Goal: Task Accomplishment & Management: Use online tool/utility

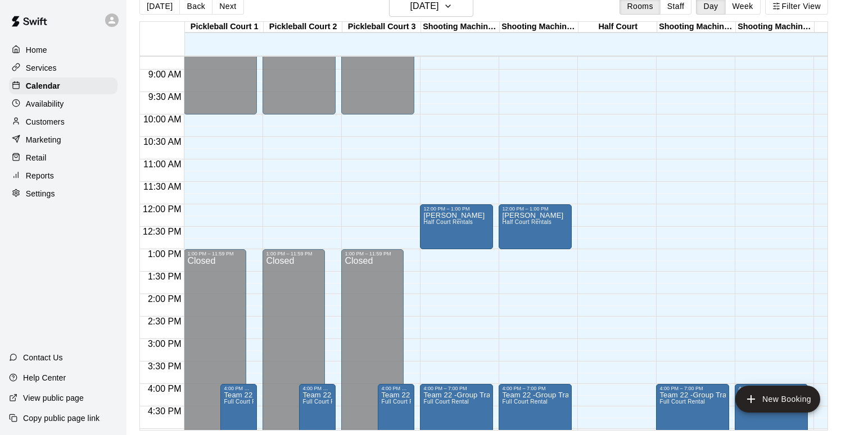
scroll to position [391, 0]
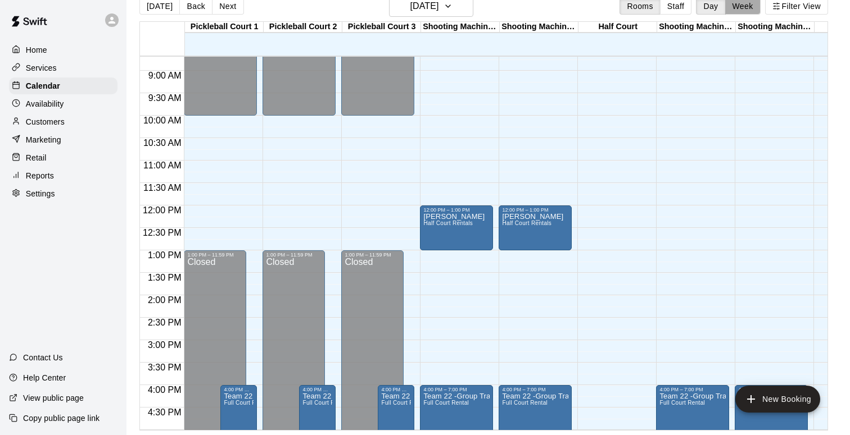
click at [757, 10] on button "Week" at bounding box center [742, 6] width 35 height 17
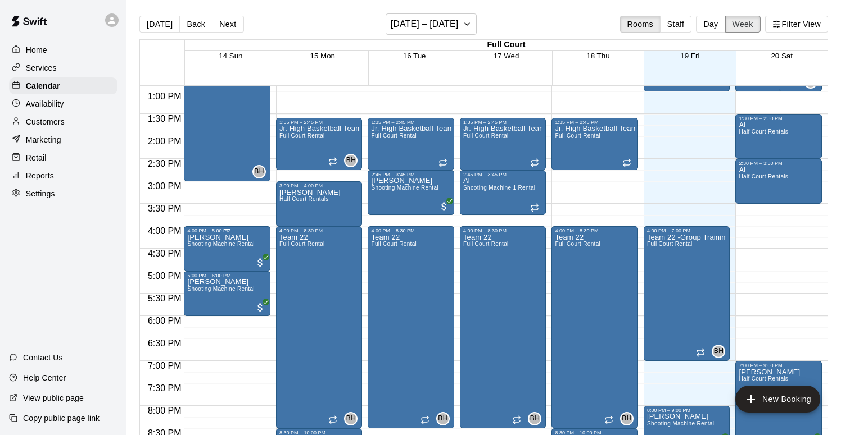
scroll to position [578, 0]
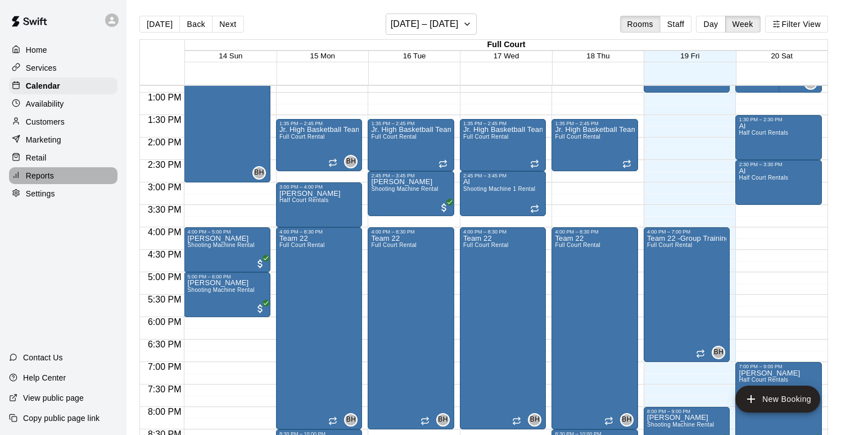
click at [55, 170] on div "Reports" at bounding box center [63, 175] width 108 height 17
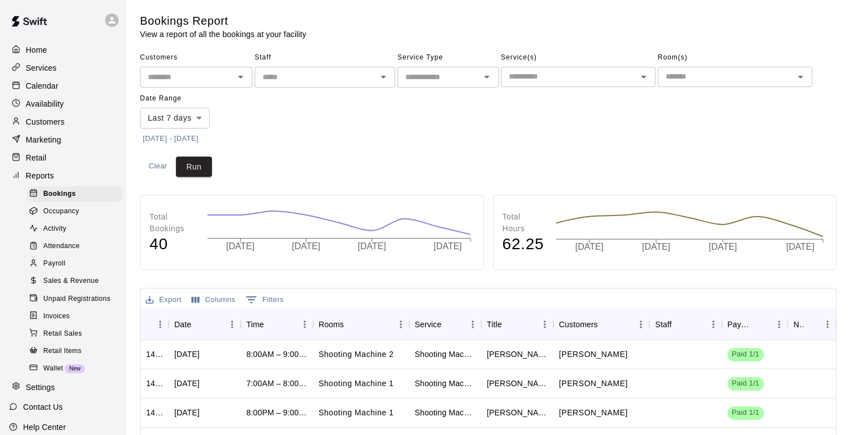
click at [83, 284] on span "Sales & Revenue" at bounding box center [71, 281] width 56 height 11
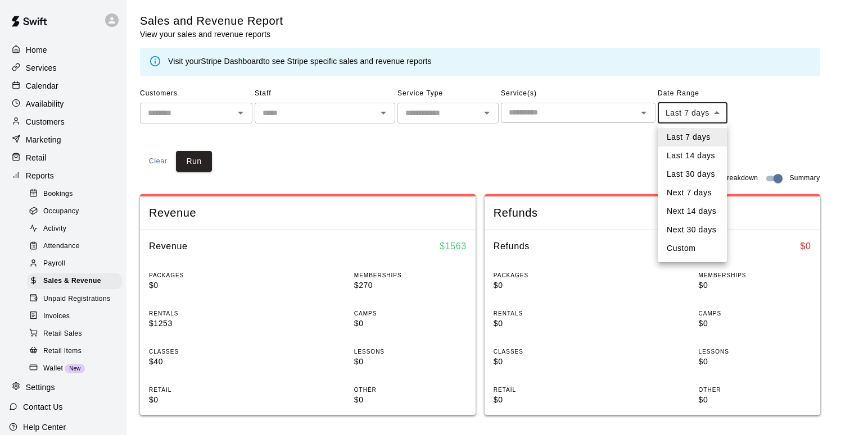
click at [696, 106] on body "Home Services Calendar Availability Customers Marketing Retail Reports Bookings…" at bounding box center [425, 420] width 850 height 840
click at [690, 159] on li "Last 14 days" at bounding box center [691, 156] width 69 height 19
click at [692, 114] on body "Home Services Calendar Availability Customers Marketing Retail Reports Bookings…" at bounding box center [425, 420] width 850 height 840
click at [198, 171] on div at bounding box center [425, 217] width 850 height 435
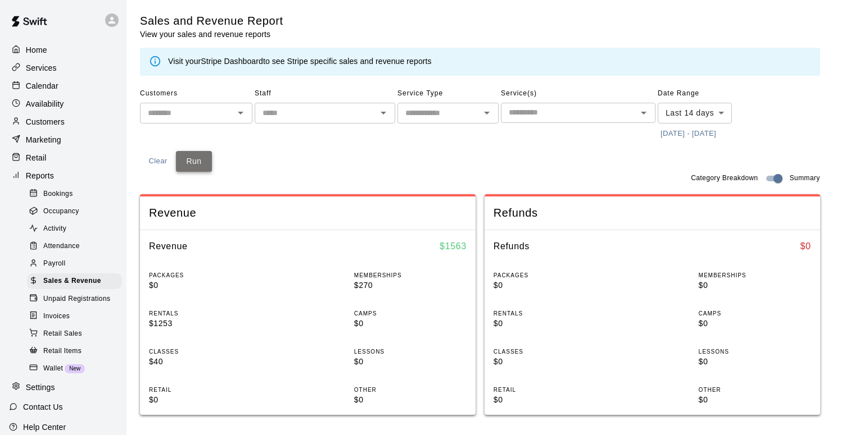
click at [197, 164] on button "Run" at bounding box center [194, 161] width 36 height 21
click at [699, 112] on body "Home Services Calendar Availability Customers Marketing Retail Reports Bookings…" at bounding box center [425, 420] width 850 height 840
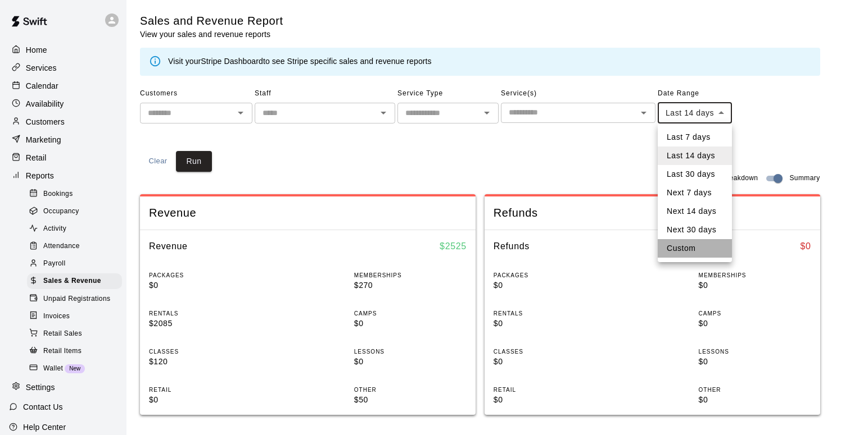
click at [681, 245] on li "Custom" at bounding box center [694, 248] width 74 height 19
type input "******"
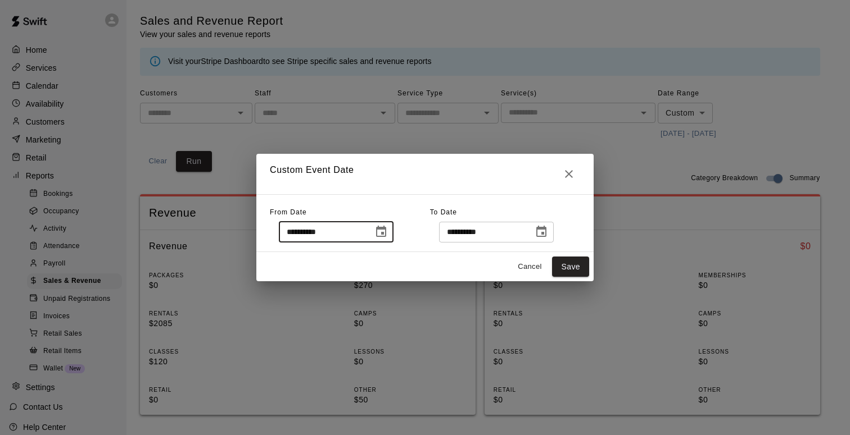
click at [304, 226] on input "**********" at bounding box center [322, 232] width 87 height 21
click at [383, 226] on icon "Choose date, selected date is Sep 5, 2025" at bounding box center [380, 231] width 13 height 13
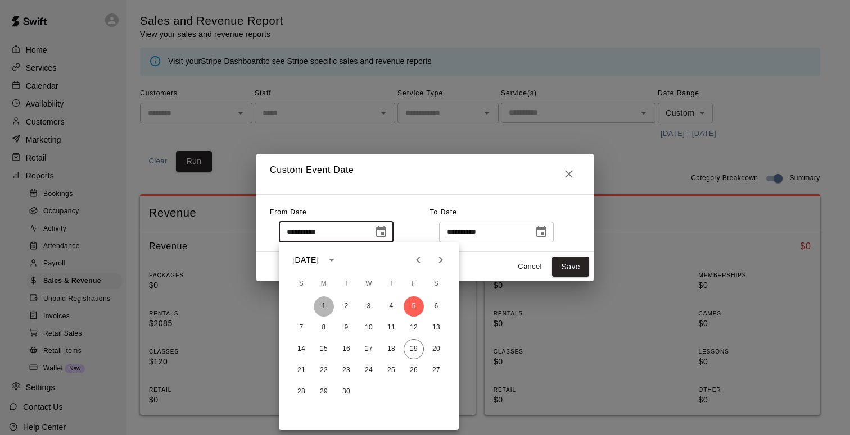
click at [324, 312] on button "1" at bounding box center [324, 307] width 20 height 20
type input "**********"
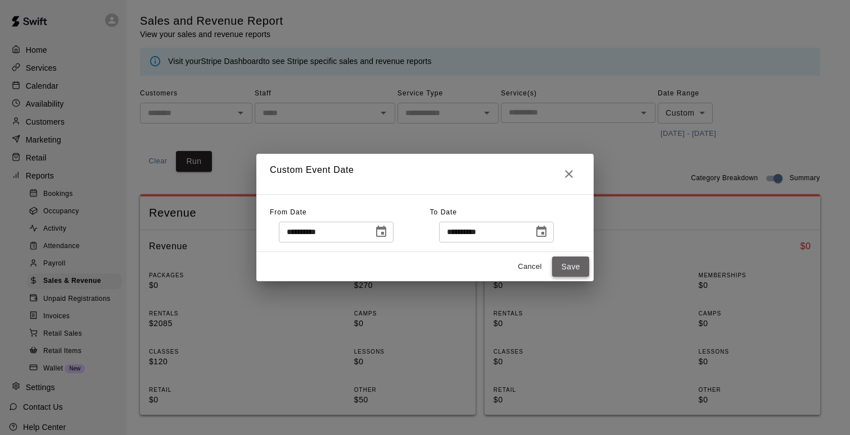
click at [581, 272] on button "Save" at bounding box center [570, 267] width 37 height 21
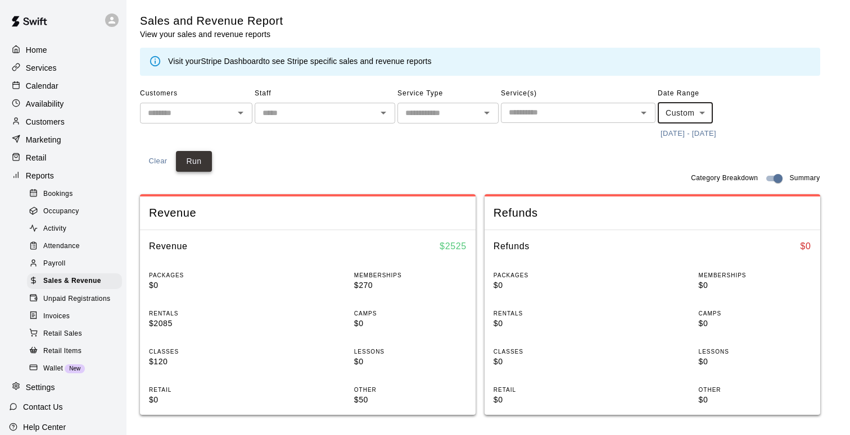
click at [185, 165] on button "Run" at bounding box center [194, 161] width 36 height 21
